Goal: Find specific page/section: Find specific page/section

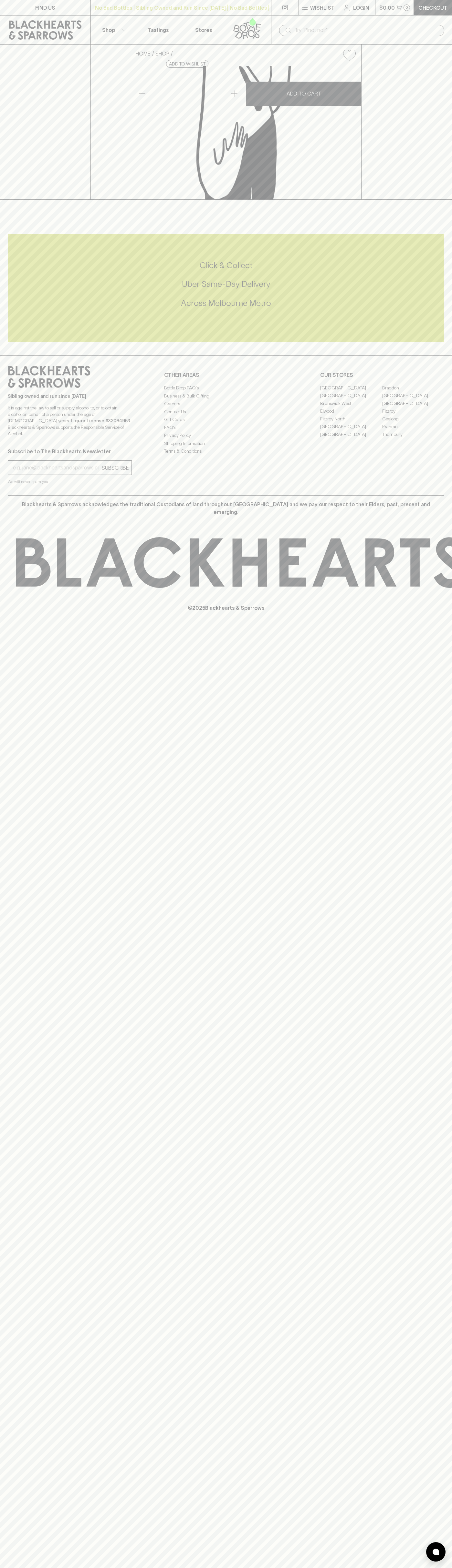
click at [411, 18] on div "​" at bounding box center [361, 30] width 181 height 29
click at [434, 200] on div "HOME SHOP Really Juice Squeezed Lime 285ml $7.00 Add to wishlist No Further Dis…" at bounding box center [226, 122] width 452 height 155
click at [395, 1567] on html "FIND US | No Bad Bottles | Sibling Owned and Run Since 2006 | No Bad Bottles | …" at bounding box center [226, 784] width 452 height 1568
click at [26, 200] on div "HOME SHOP Really Juice Squeezed Lime 285ml $7.00 Add to wishlist No Further Dis…" at bounding box center [226, 122] width 452 height 155
click at [351, 430] on link "[GEOGRAPHIC_DATA]" at bounding box center [351, 426] width 62 height 8
